Goal: Task Accomplishment & Management: Manage account settings

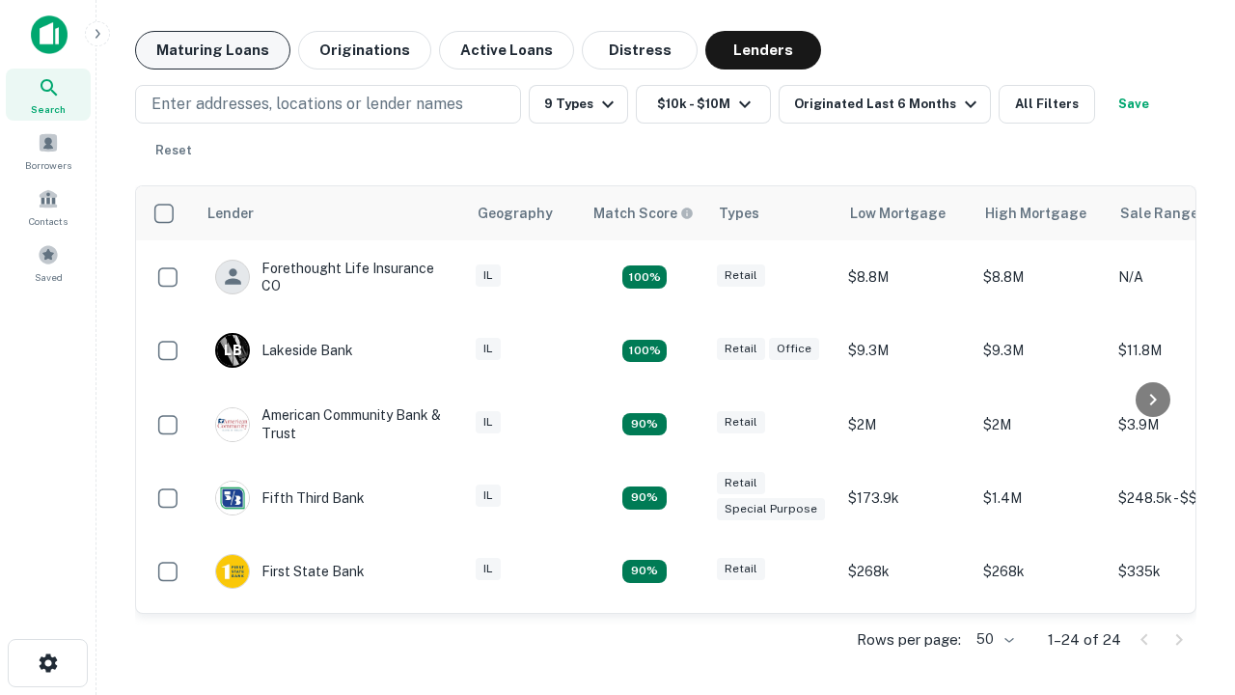
click at [212, 50] on button "Maturing Loans" at bounding box center [212, 50] width 155 height 39
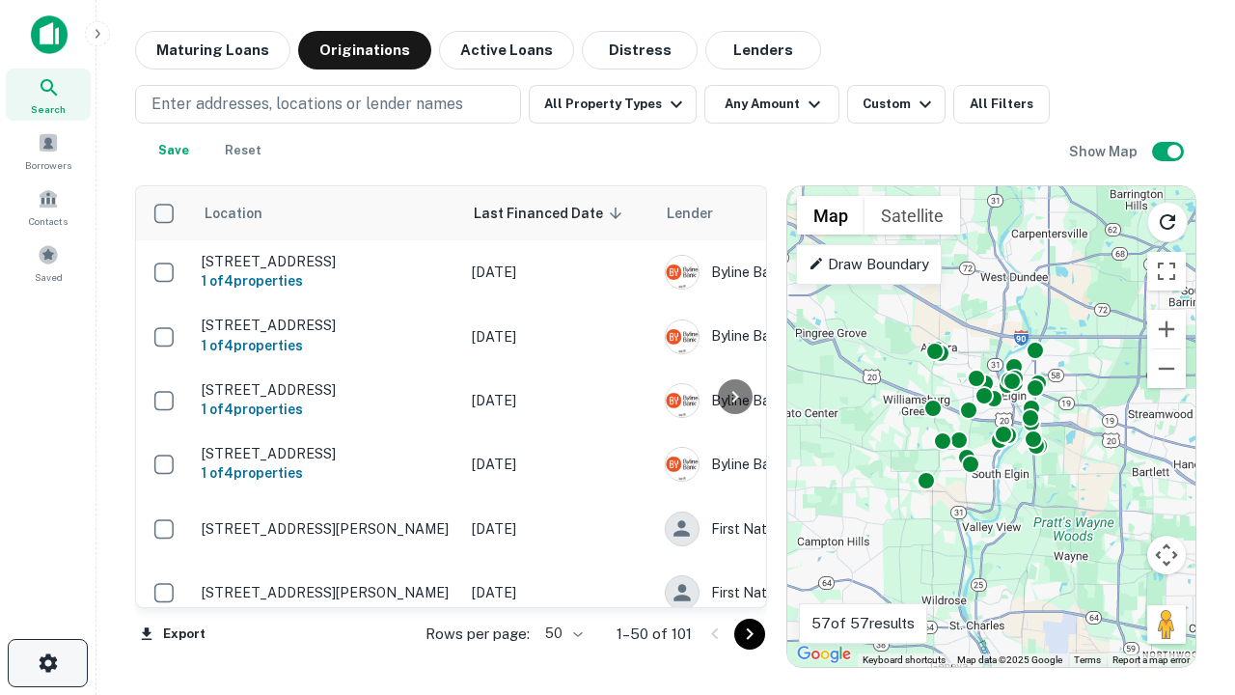
click at [47, 663] on icon "button" at bounding box center [48, 662] width 23 height 23
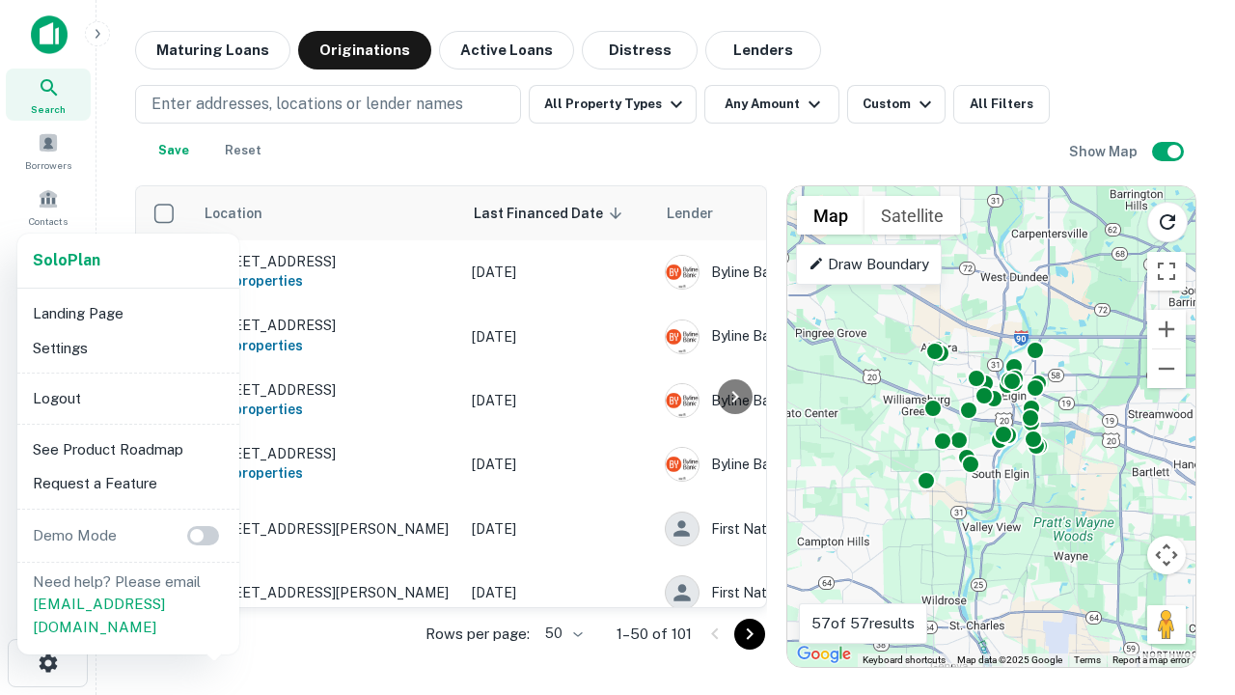
click at [127, 397] on li "Logout" at bounding box center [128, 398] width 206 height 35
